Goal: Navigation & Orientation: Find specific page/section

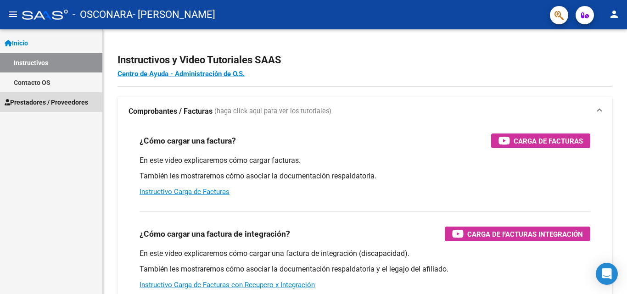
click at [32, 103] on span "Prestadores / Proveedores" at bounding box center [47, 102] width 84 height 10
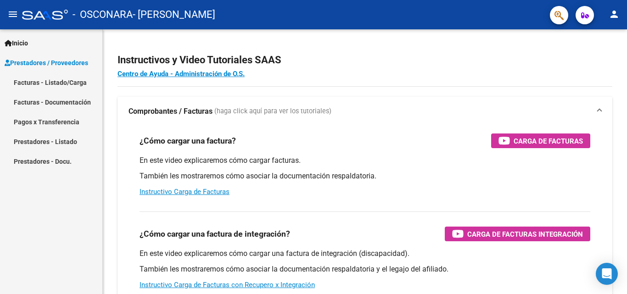
click at [54, 118] on link "Pagos x Transferencia" at bounding box center [51, 122] width 102 height 20
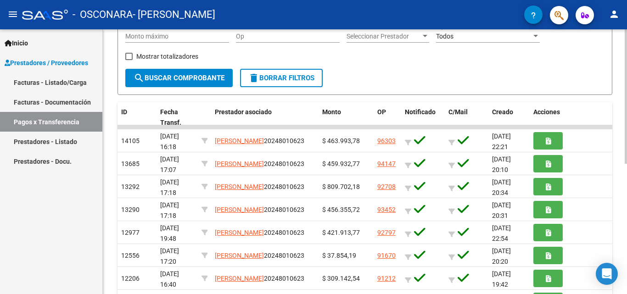
scroll to position [138, 0]
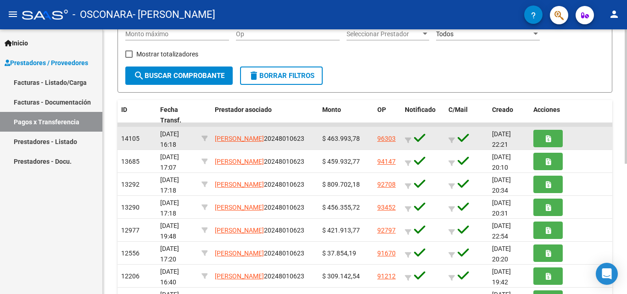
click at [383, 139] on link "96303" at bounding box center [386, 138] width 18 height 7
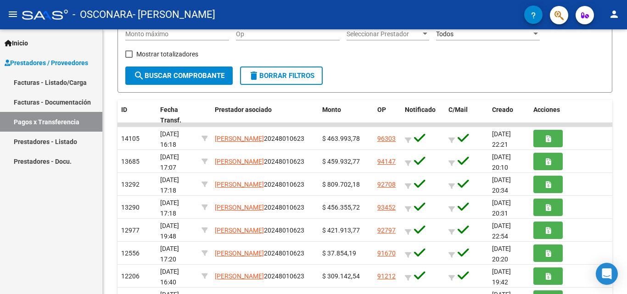
click at [68, 102] on link "Facturas - Documentación" at bounding box center [51, 102] width 102 height 20
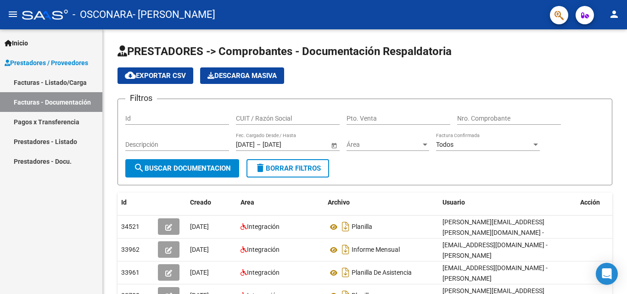
click at [57, 82] on link "Facturas - Listado/Carga" at bounding box center [51, 83] width 102 height 20
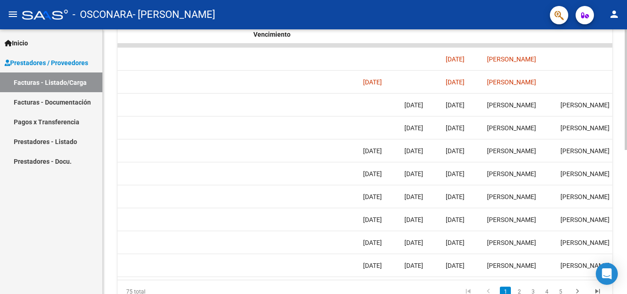
scroll to position [0, 1441]
